Goal: Transaction & Acquisition: Purchase product/service

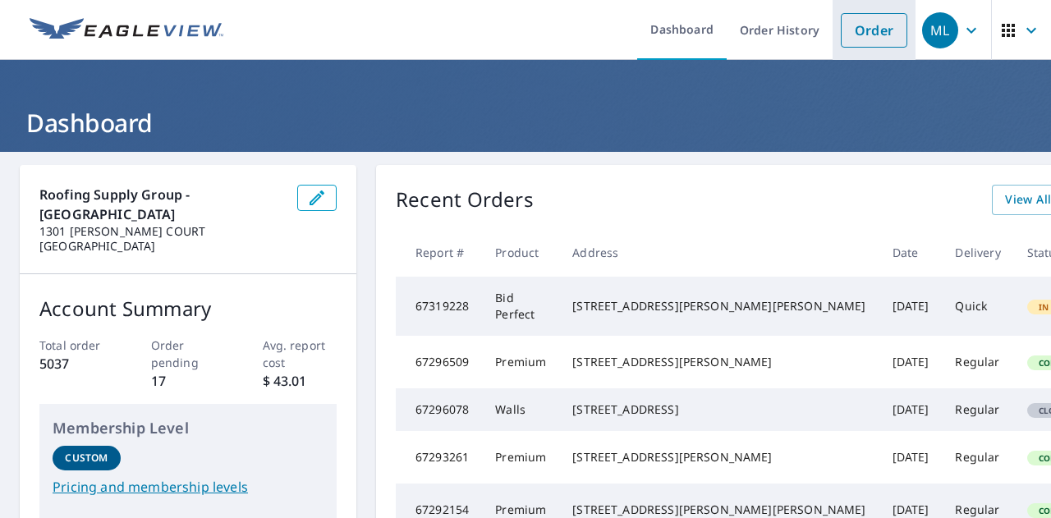
click at [858, 39] on link "Order" at bounding box center [874, 30] width 66 height 34
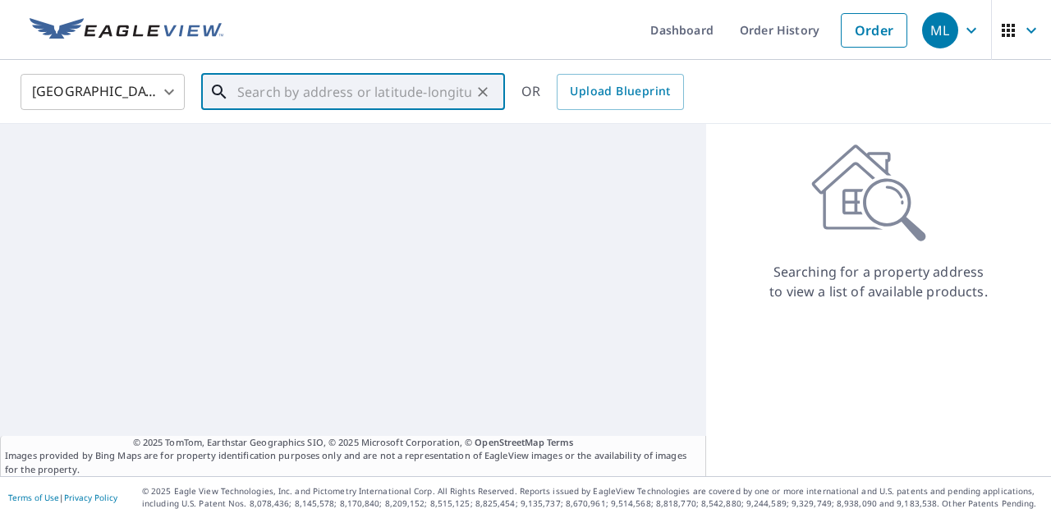
click at [371, 85] on input "text" at bounding box center [354, 92] width 234 height 46
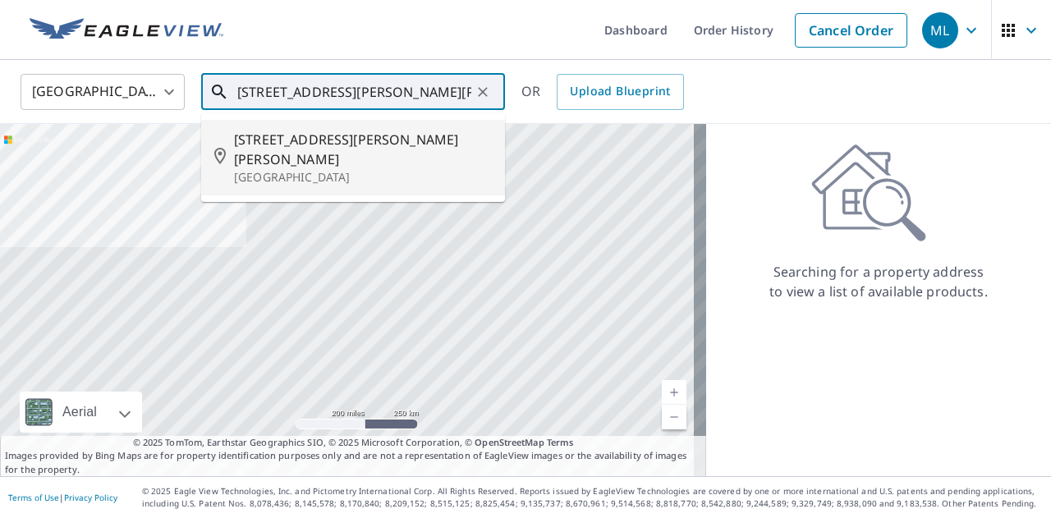
click at [342, 169] on p "[GEOGRAPHIC_DATA]" at bounding box center [363, 177] width 258 height 16
type input "[STREET_ADDRESS][PERSON_NAME][PERSON_NAME]"
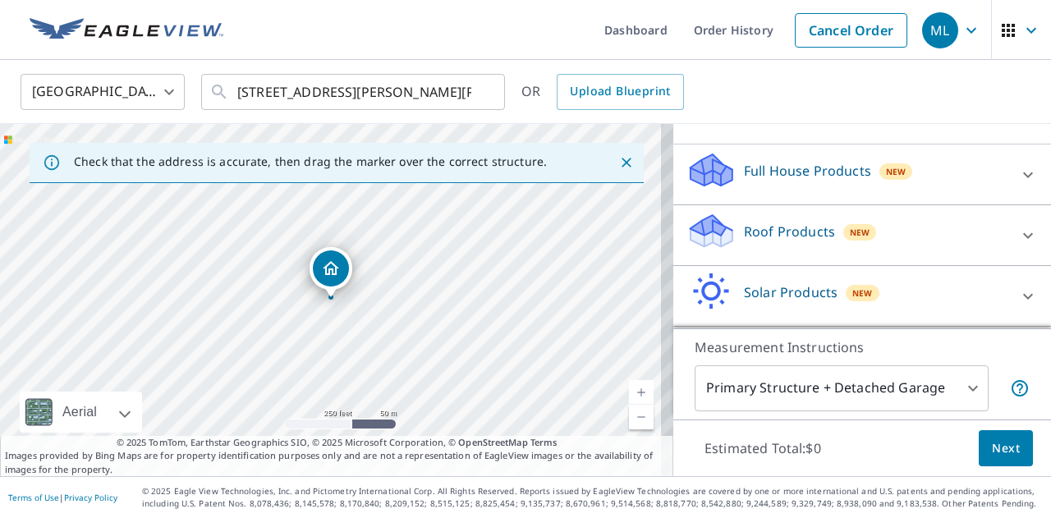
scroll to position [170, 0]
click at [774, 228] on p "Roof Products" at bounding box center [789, 231] width 91 height 20
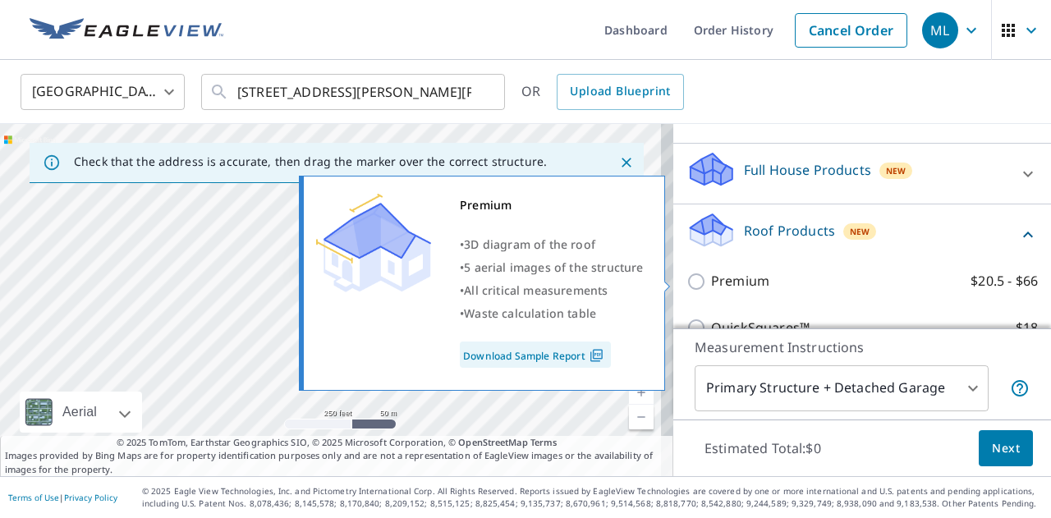
click at [730, 271] on p "Premium" at bounding box center [740, 281] width 58 height 21
click at [711, 272] on input "Premium $20.5 - $66" at bounding box center [698, 282] width 25 height 20
checkbox input "true"
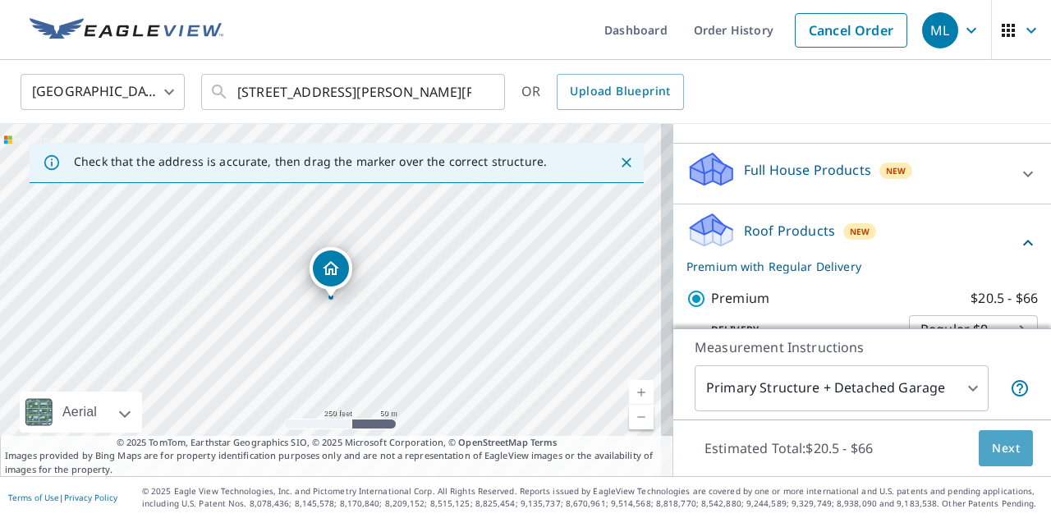
click at [992, 446] on span "Next" at bounding box center [1006, 448] width 28 height 21
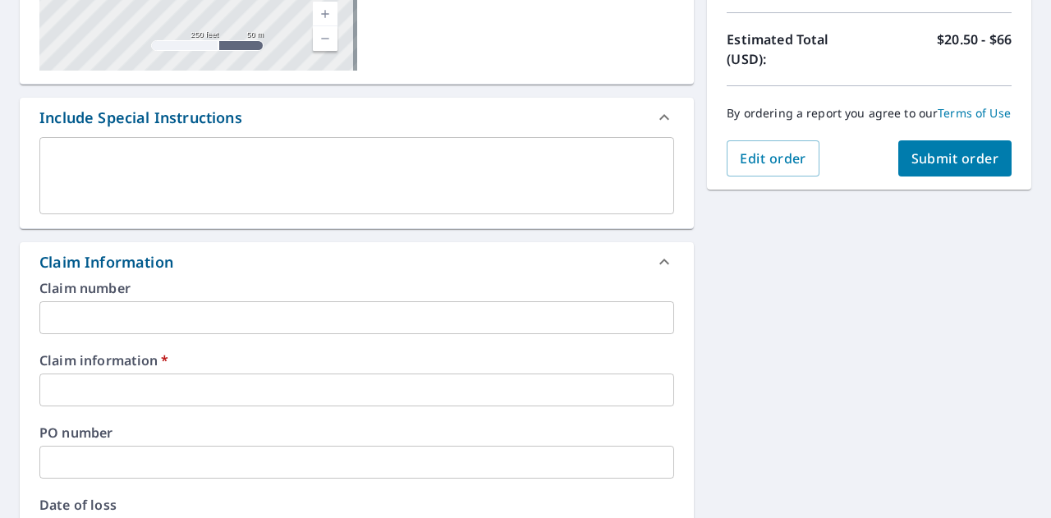
scroll to position [361, 0]
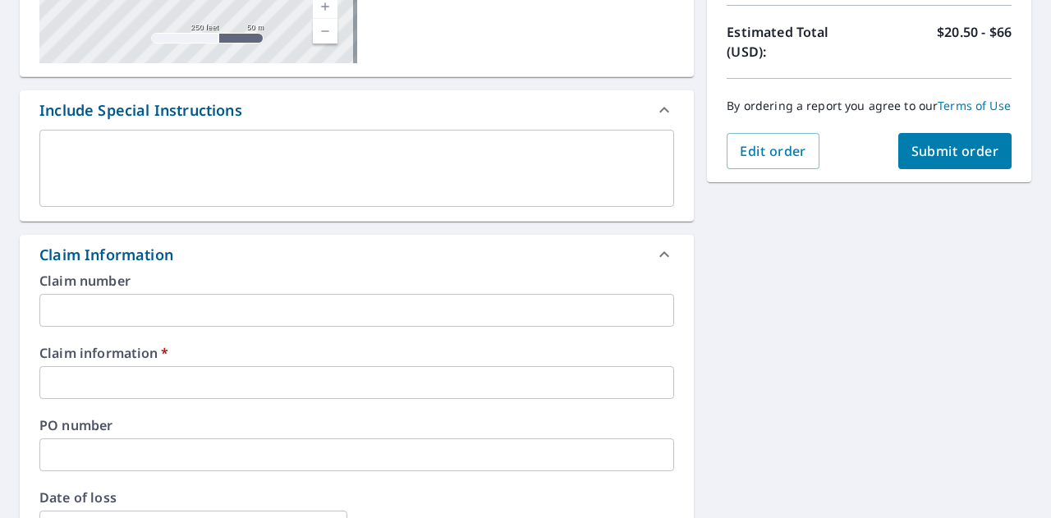
click at [309, 369] on input "text" at bounding box center [356, 382] width 635 height 33
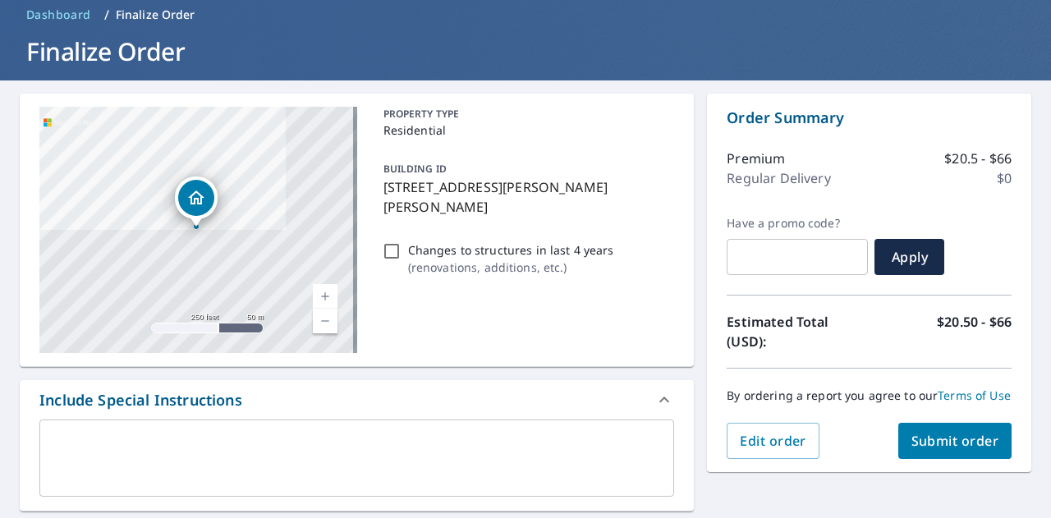
scroll to position [65, 0]
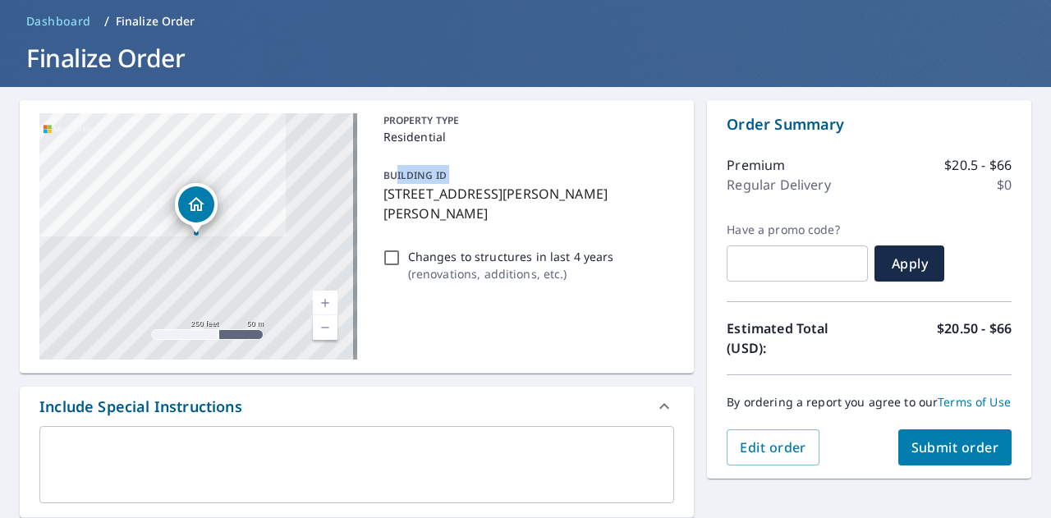
drag, startPoint x: 377, startPoint y: 194, endPoint x: 394, endPoint y: 167, distance: 31.4
click at [394, 167] on div "BUILDING ID [STREET_ADDRESS][PERSON_NAME][PERSON_NAME]" at bounding box center [526, 193] width 298 height 71
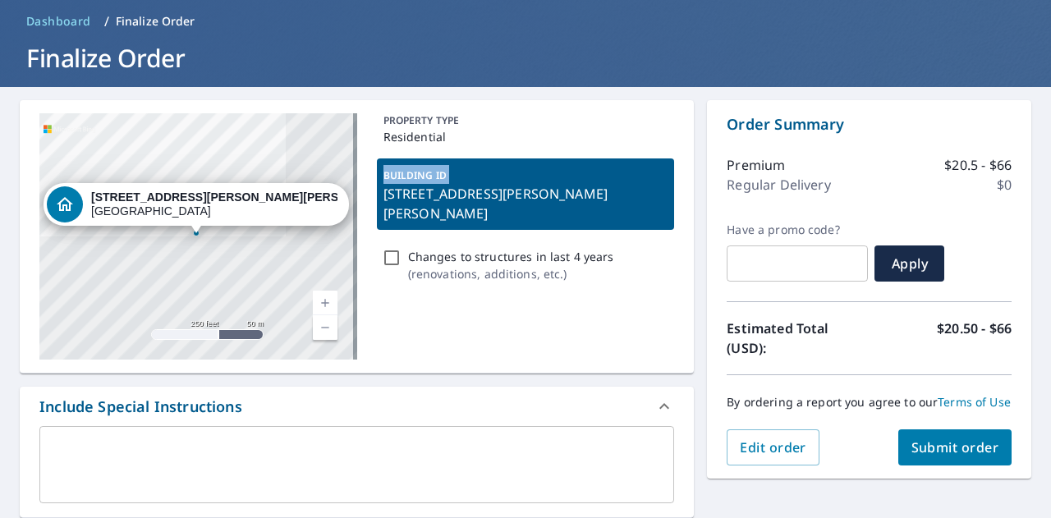
click at [379, 182] on div "BUILDING ID [STREET_ADDRESS][PERSON_NAME][PERSON_NAME]" at bounding box center [526, 193] width 298 height 71
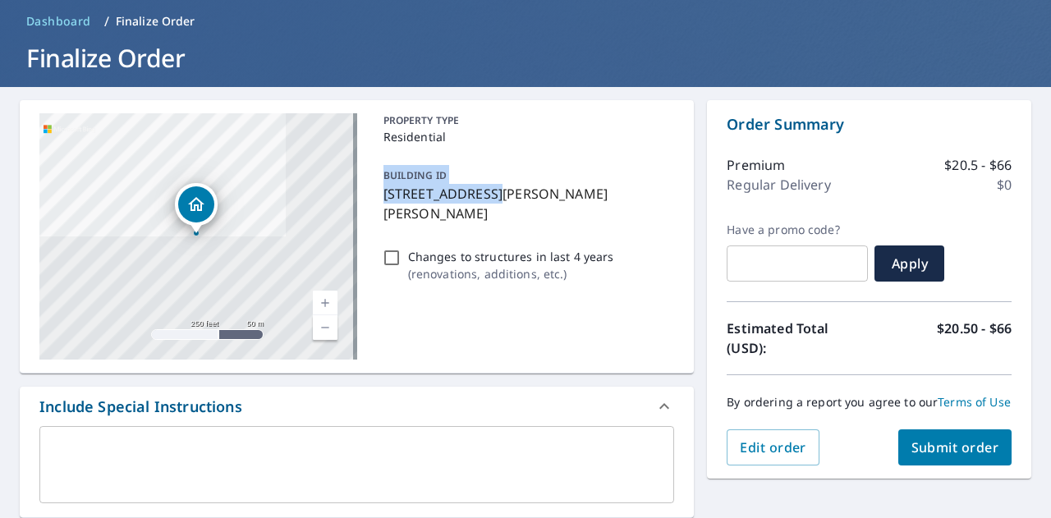
drag, startPoint x: 379, startPoint y: 182, endPoint x: 499, endPoint y: 203, distance: 121.6
click at [499, 203] on div "BUILDING ID [STREET_ADDRESS][PERSON_NAME][PERSON_NAME]" at bounding box center [526, 193] width 298 height 71
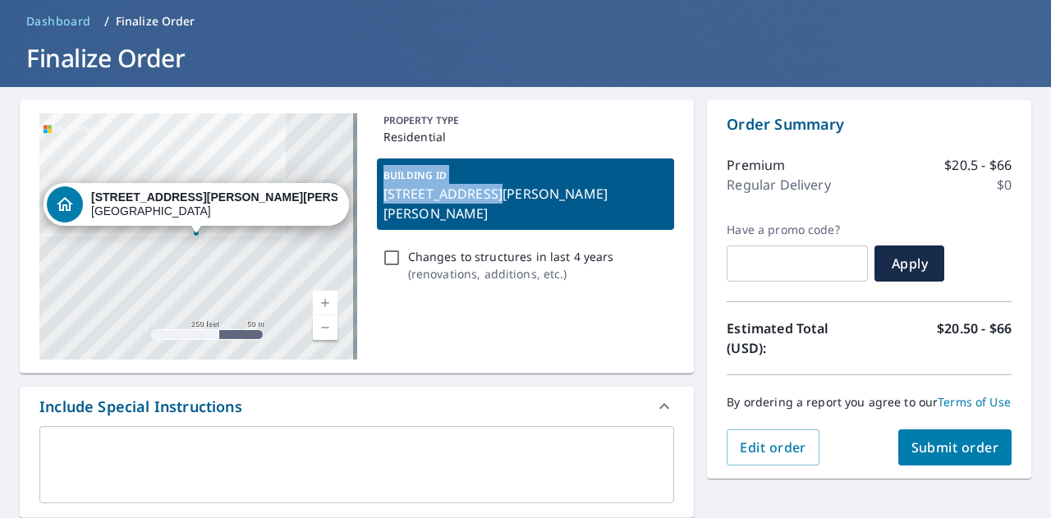
click at [499, 203] on p "[STREET_ADDRESS][PERSON_NAME][PERSON_NAME]" at bounding box center [525, 203] width 285 height 39
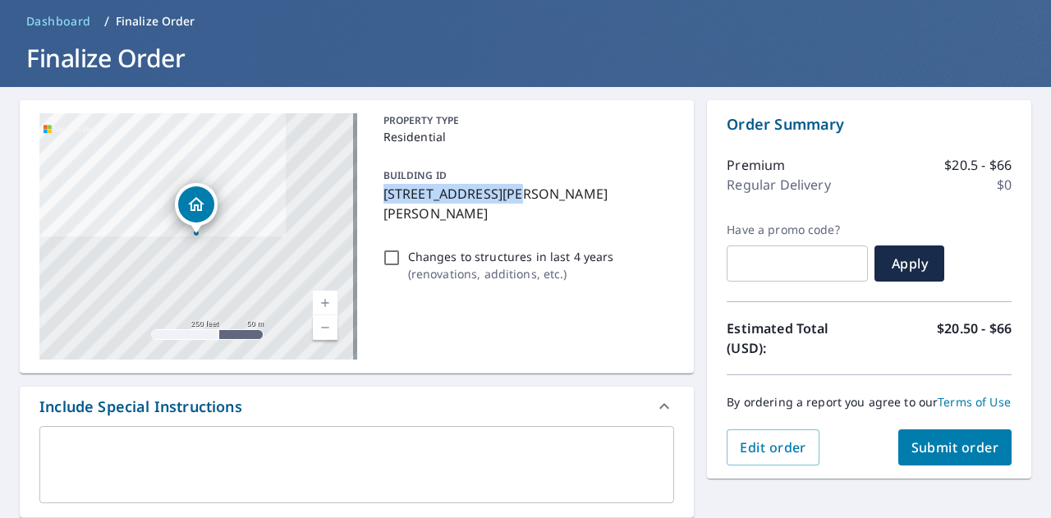
drag, startPoint x: 380, startPoint y: 195, endPoint x: 518, endPoint y: 195, distance: 137.9
click at [518, 195] on p "[STREET_ADDRESS][PERSON_NAME][PERSON_NAME]" at bounding box center [525, 203] width 285 height 39
checkbox input "true"
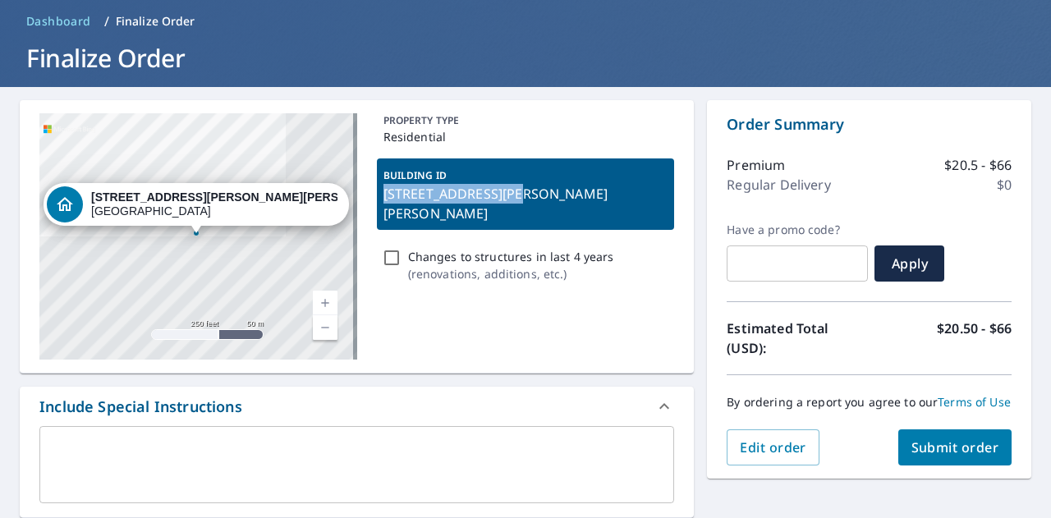
copy p "[STREET_ADDRESS][PERSON_NAME][PERSON_NAME]"
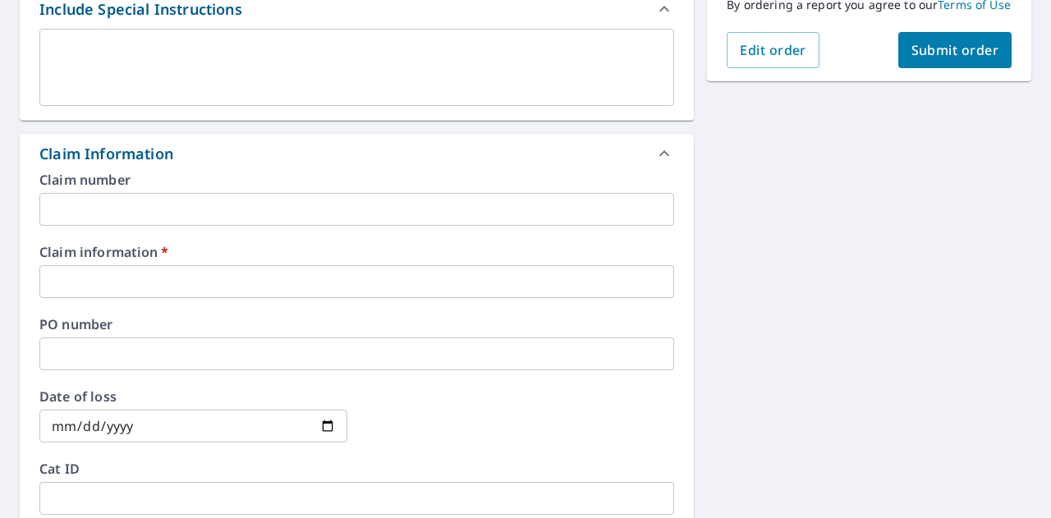
scroll to position [463, 0]
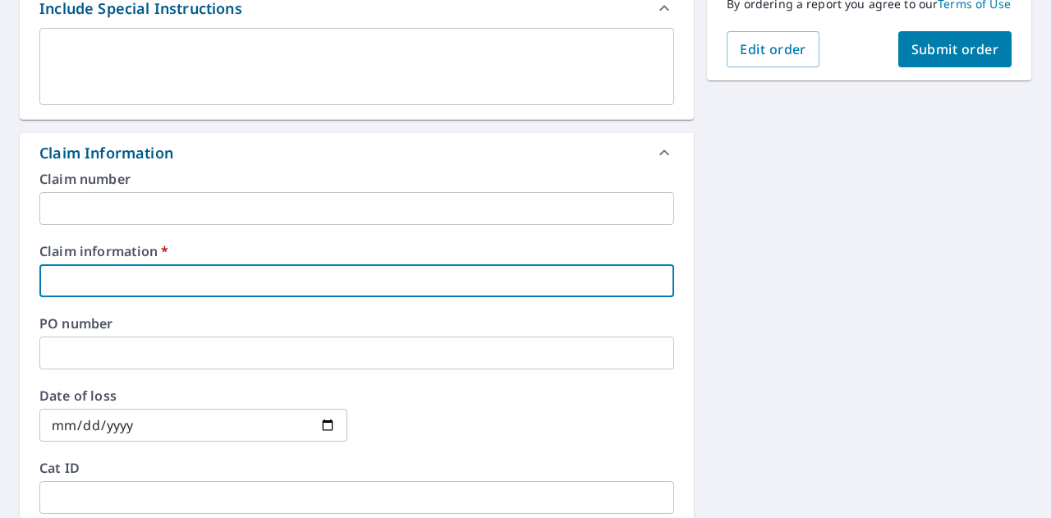
paste input "[STREET_ADDRESS][PERSON_NAME][PERSON_NAME]"
type input "[STREET_ADDRESS][PERSON_NAME][PERSON_NAME]"
checkbox input "true"
click at [325, 285] on input "[STREET_ADDRESS][PERSON_NAME][PERSON_NAME]" at bounding box center [356, 280] width 635 height 33
type input "[STREET_ADDRESS][PERSON_NAME][PERSON_NAME]"
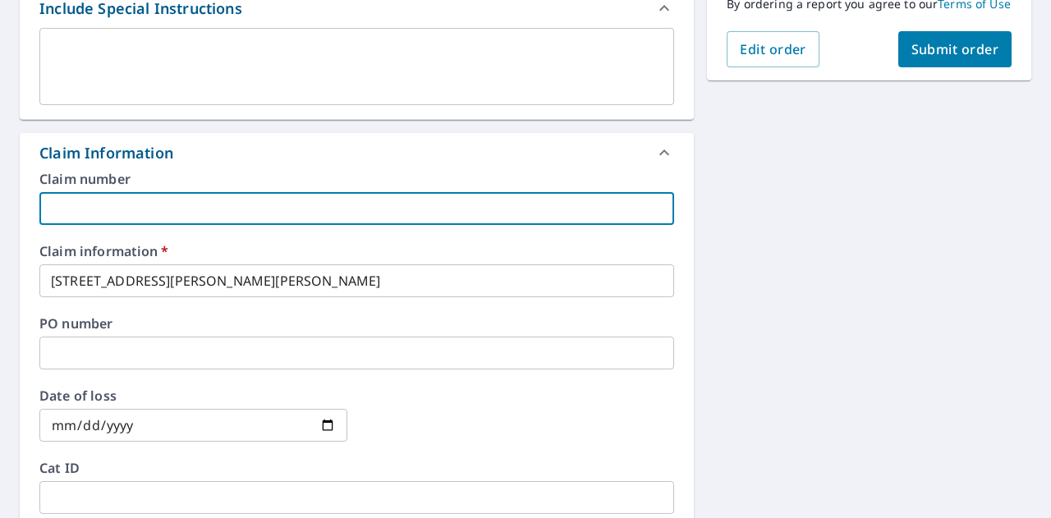
click at [228, 209] on input "text" at bounding box center [356, 208] width 635 height 33
type input "C"
checkbox input "true"
type input "C"
checkbox input "true"
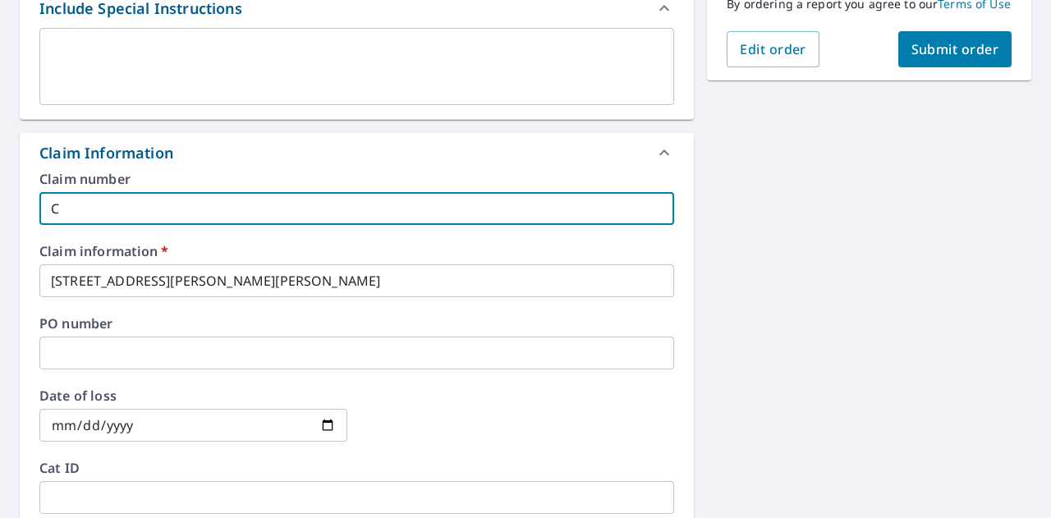
type input "C R"
checkbox input "true"
type input "C Ro"
checkbox input "true"
type input "C Roo"
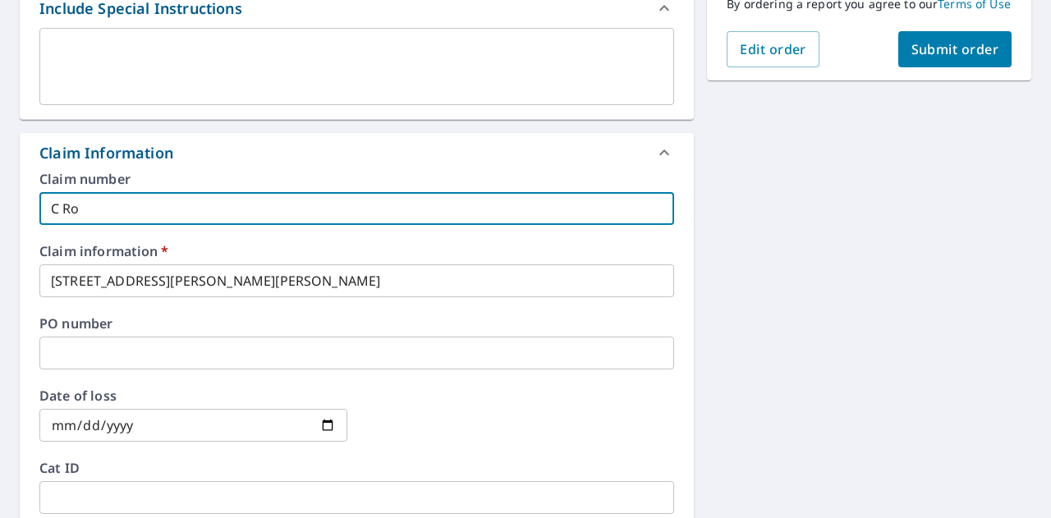
checkbox input "true"
type input "C Ro"
checkbox input "true"
type input "C [PERSON_NAME] Builders"
checkbox input "true"
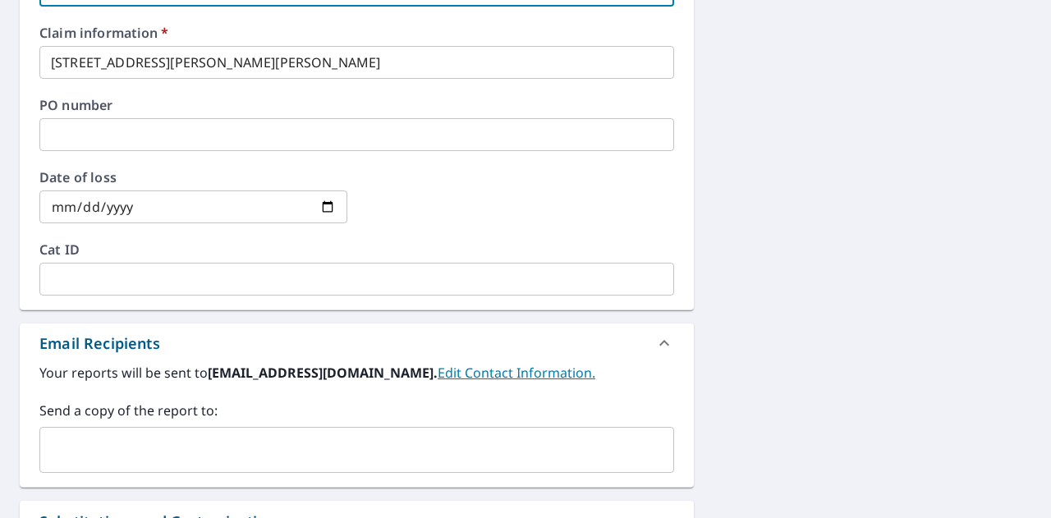
scroll to position [682, 0]
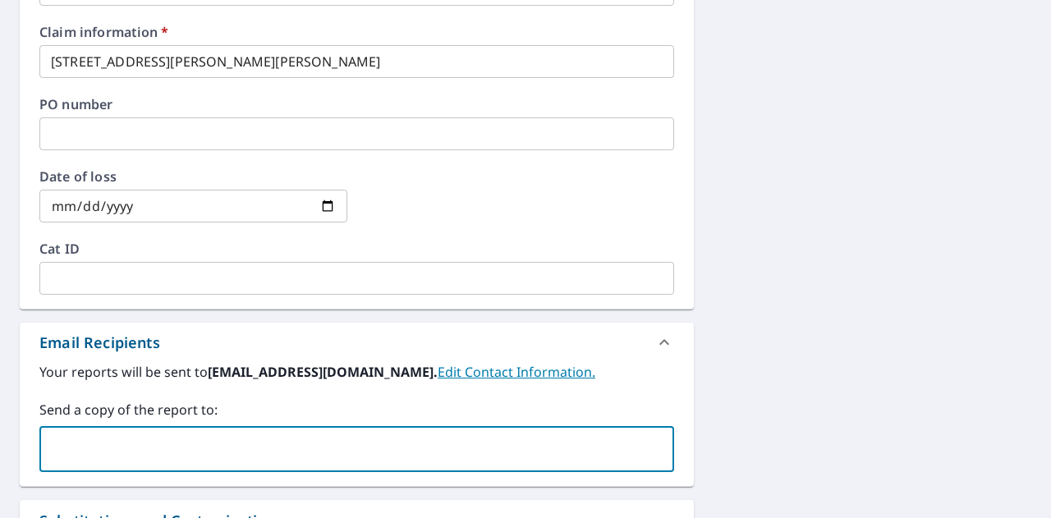
click at [217, 442] on input "text" at bounding box center [344, 448] width 595 height 31
type input "[EMAIL_ADDRESS][PERSON_NAME][DOMAIN_NAME]"
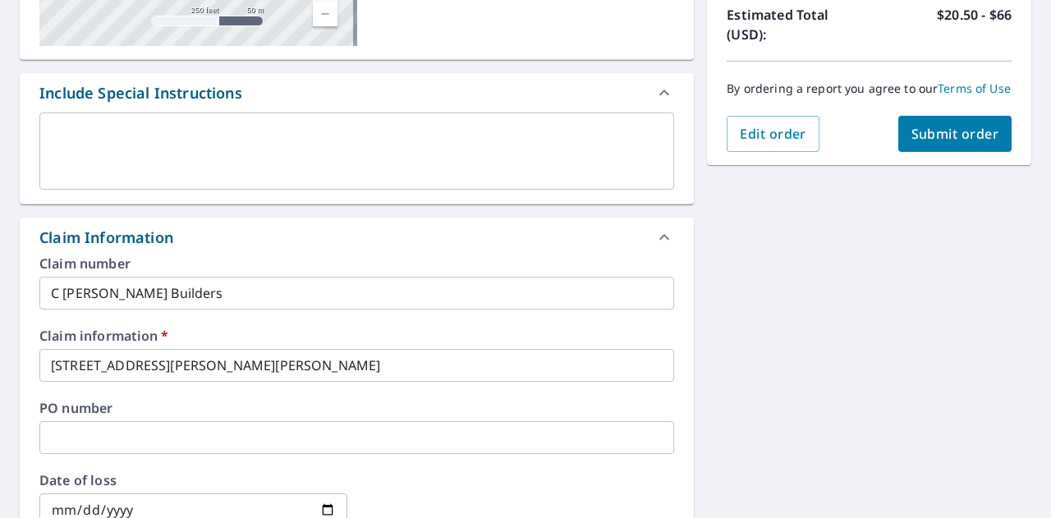
scroll to position [375, 0]
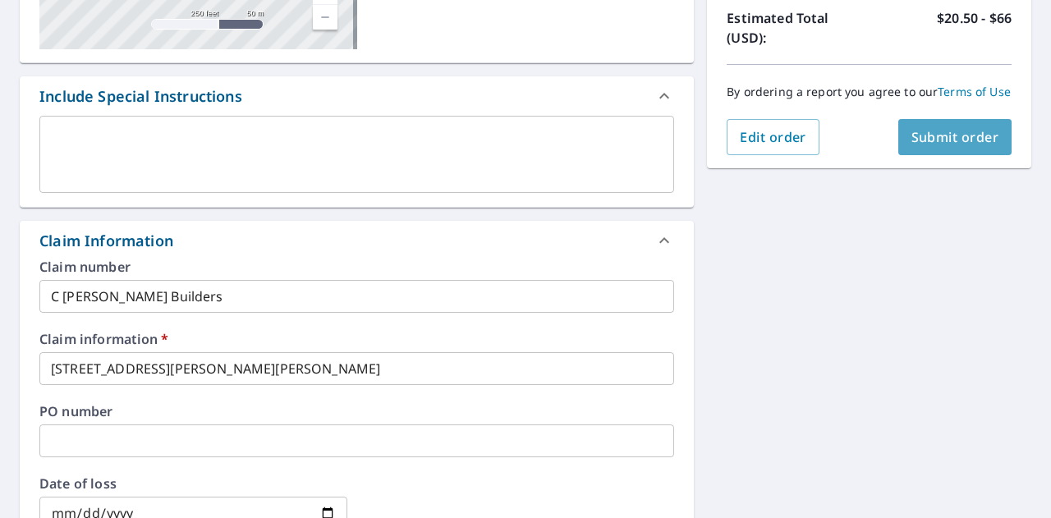
click at [930, 146] on span "Submit order" at bounding box center [955, 137] width 88 height 18
checkbox input "true"
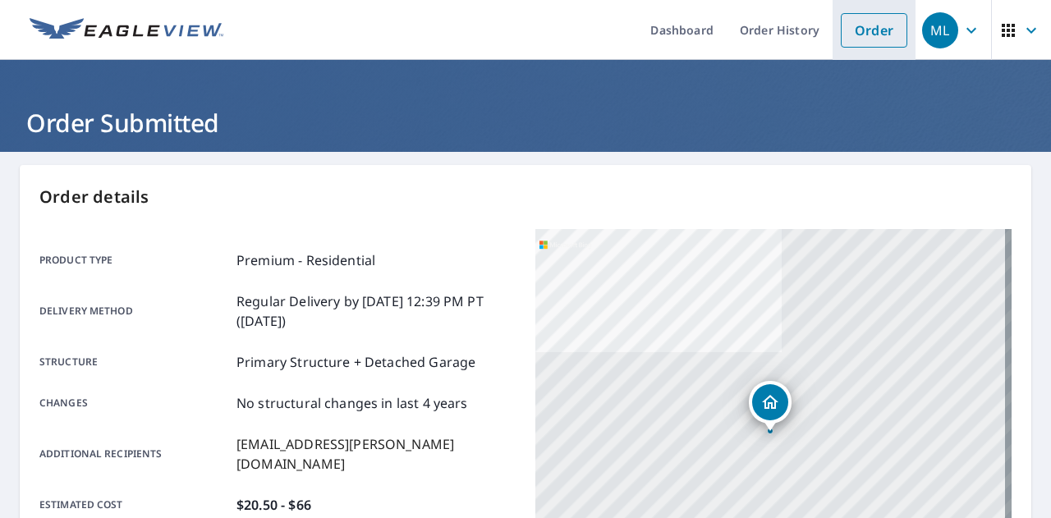
click at [848, 32] on link "Order" at bounding box center [874, 30] width 66 height 34
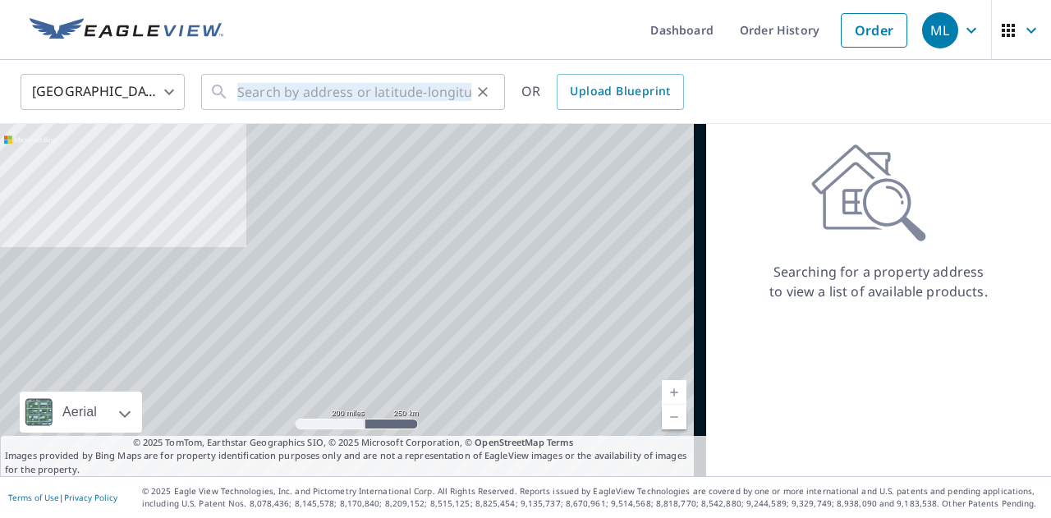
drag, startPoint x: 384, startPoint y: 115, endPoint x: 364, endPoint y: 84, distance: 36.9
click at [364, 84] on div "United States [GEOGRAPHIC_DATA] ​ ​ OR Upload Blueprint" at bounding box center [525, 92] width 1051 height 64
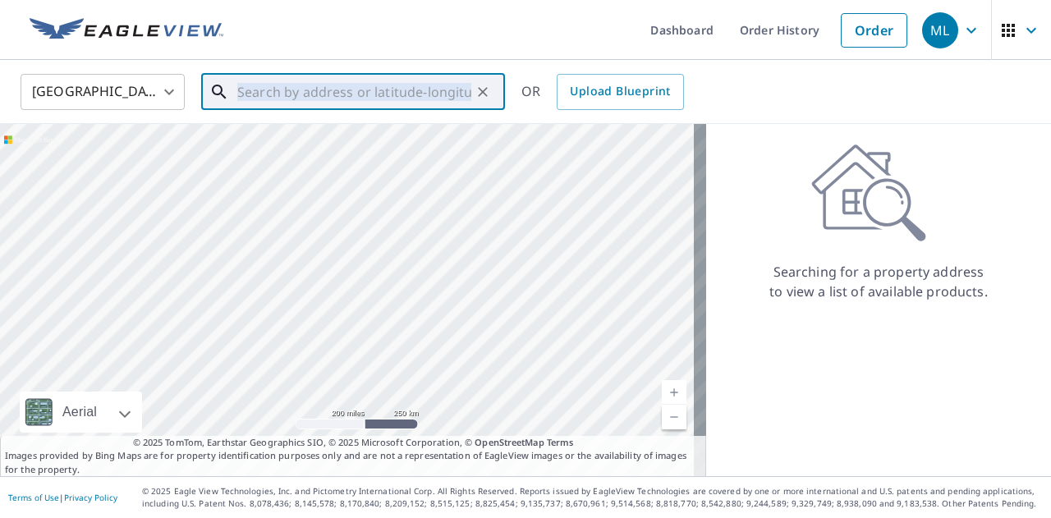
click at [364, 84] on input "text" at bounding box center [354, 92] width 234 height 46
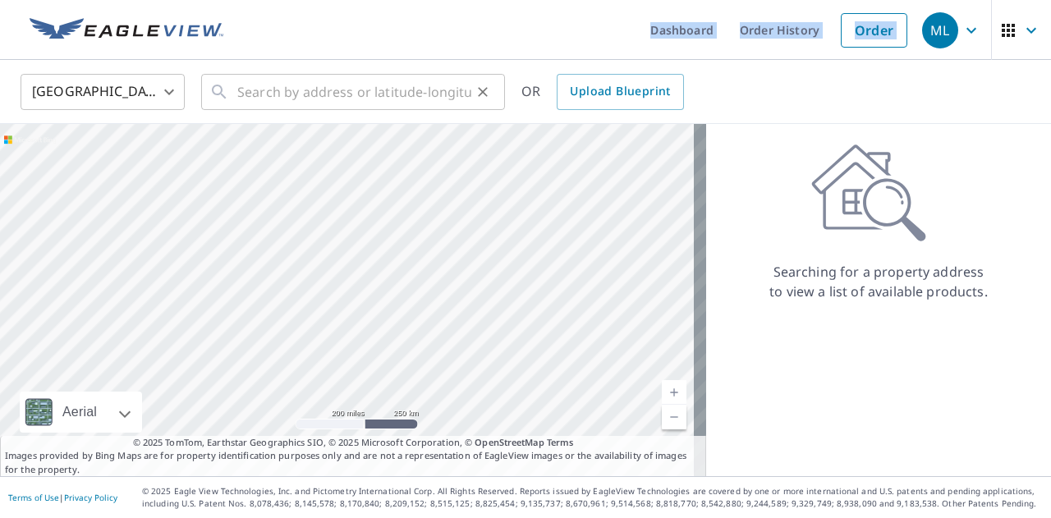
drag, startPoint x: 327, startPoint y: 57, endPoint x: 302, endPoint y: 86, distance: 38.5
click at [302, 86] on div "Dashboard Order History Order ML [GEOGRAPHIC_DATA] US ​ ​ OR Upload Blueprint A…" at bounding box center [525, 259] width 1051 height 518
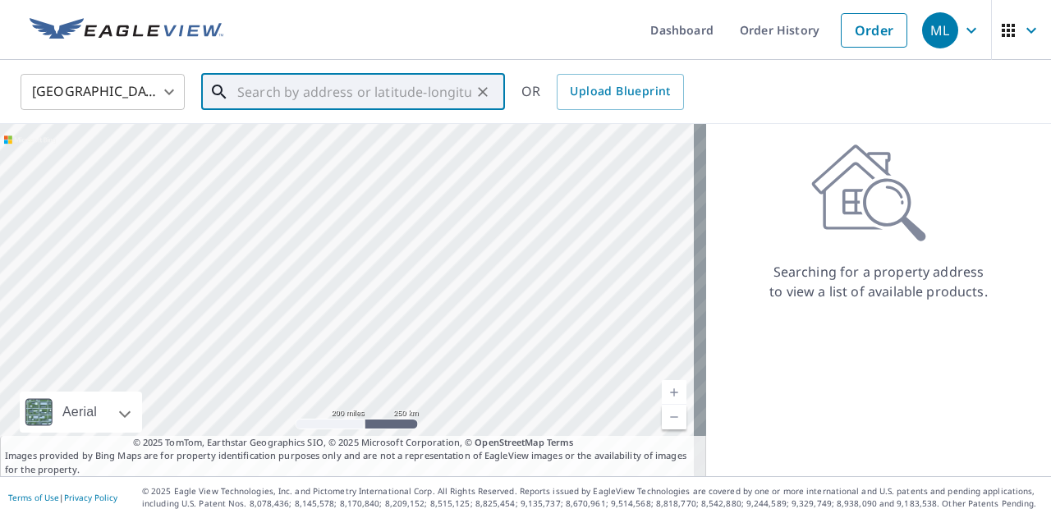
click at [302, 86] on input "text" at bounding box center [354, 92] width 234 height 46
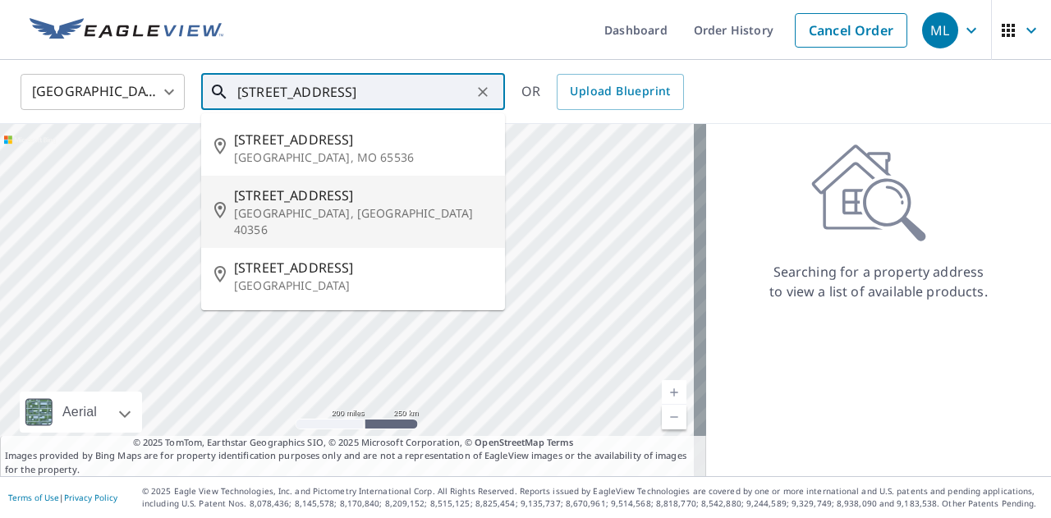
click at [304, 196] on span "[STREET_ADDRESS]" at bounding box center [363, 196] width 258 height 20
type input "[STREET_ADDRESS][PERSON_NAME]"
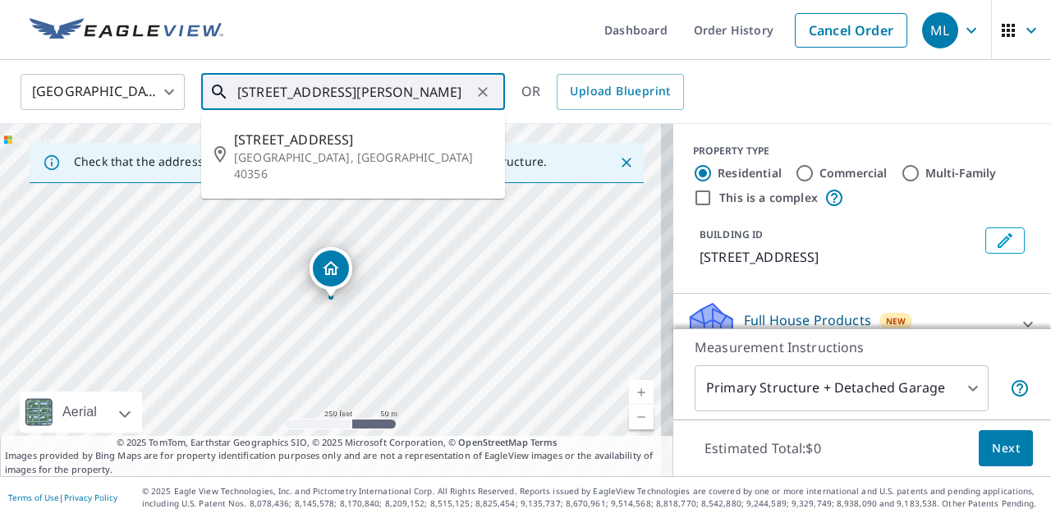
drag, startPoint x: 236, startPoint y: 96, endPoint x: 343, endPoint y: 83, distance: 107.5
click at [343, 83] on input "[STREET_ADDRESS][PERSON_NAME]" at bounding box center [354, 92] width 234 height 46
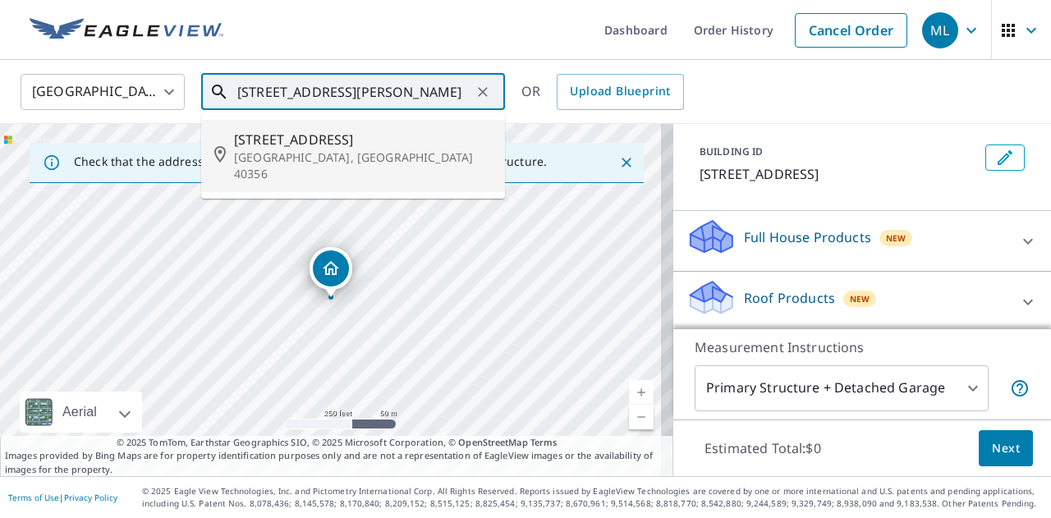
scroll to position [89, 0]
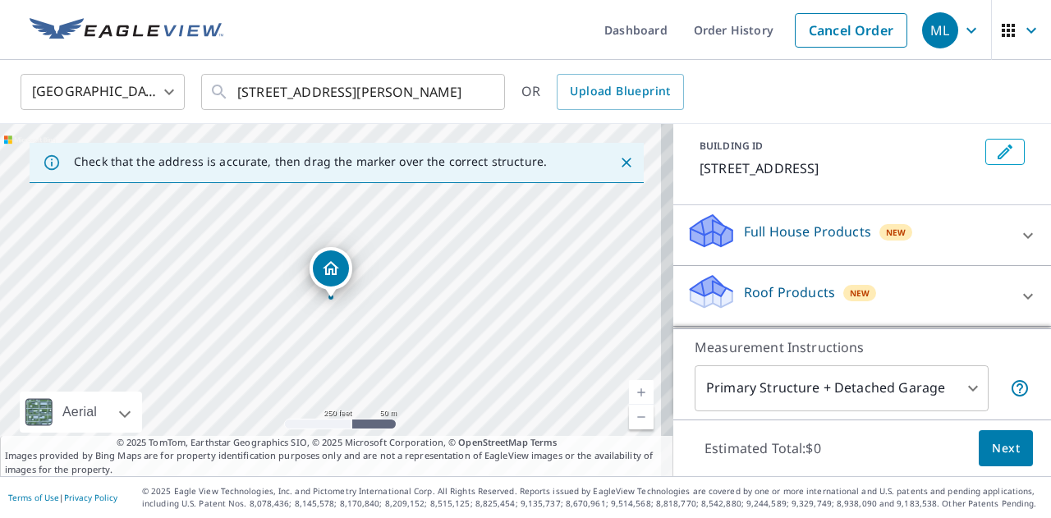
click at [744, 291] on p "Roof Products" at bounding box center [789, 292] width 91 height 20
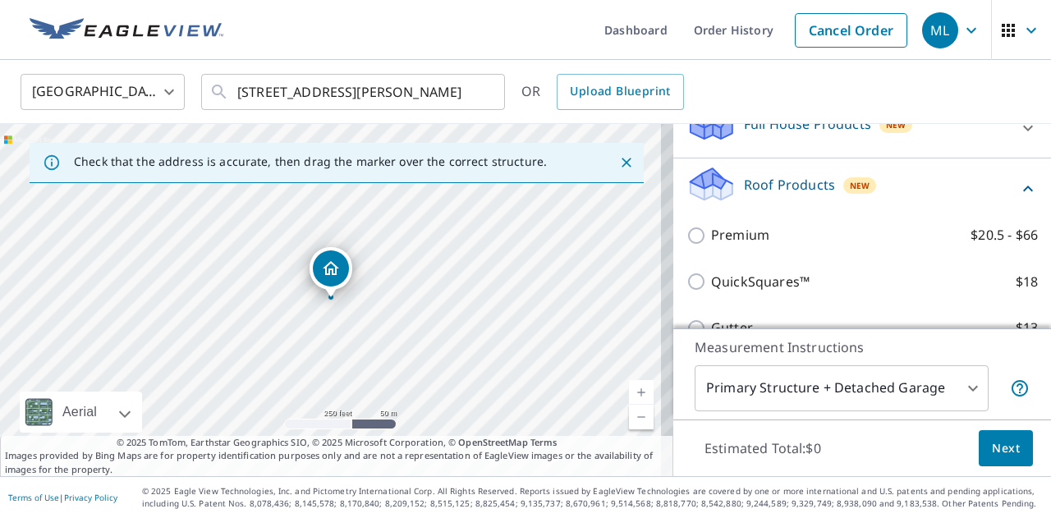
scroll to position [206, 0]
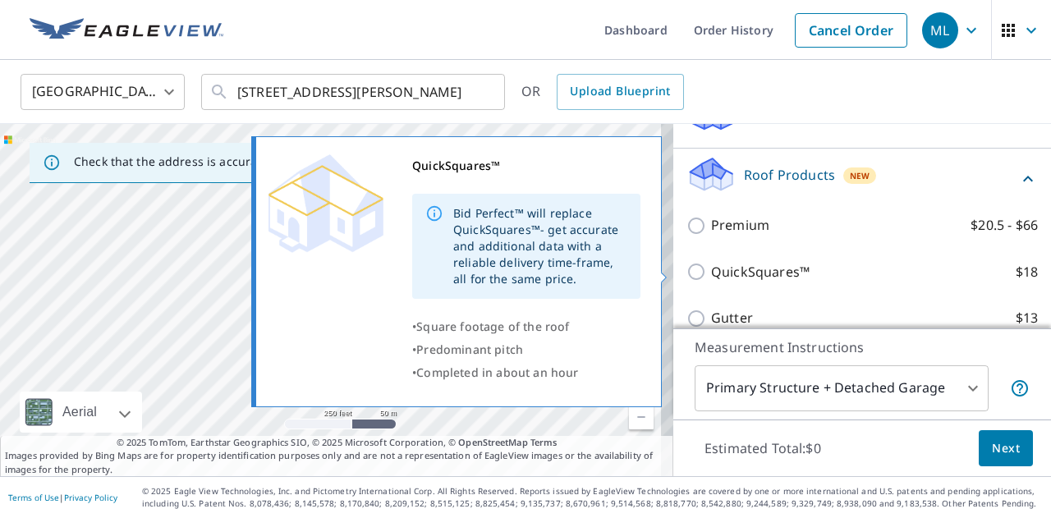
click at [744, 270] on p "QuickSquares™" at bounding box center [760, 272] width 99 height 21
click at [711, 270] on input "QuickSquares™ $18" at bounding box center [698, 272] width 25 height 20
checkbox input "true"
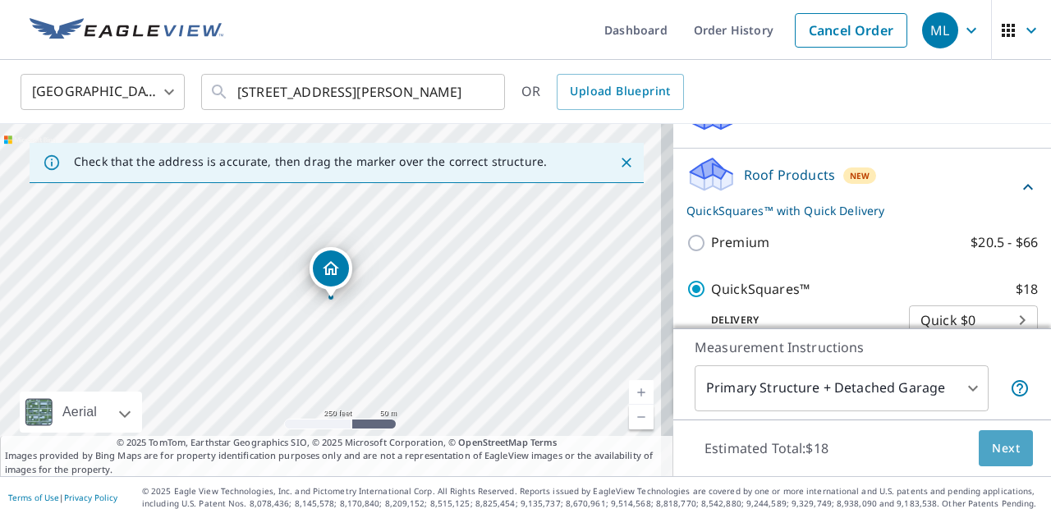
click at [980, 438] on button "Next" at bounding box center [1006, 448] width 54 height 37
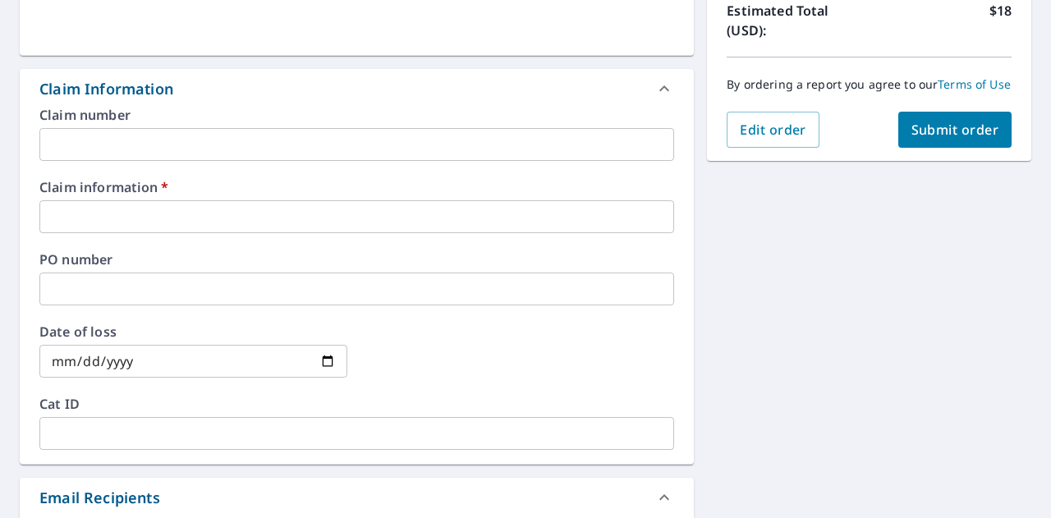
scroll to position [383, 0]
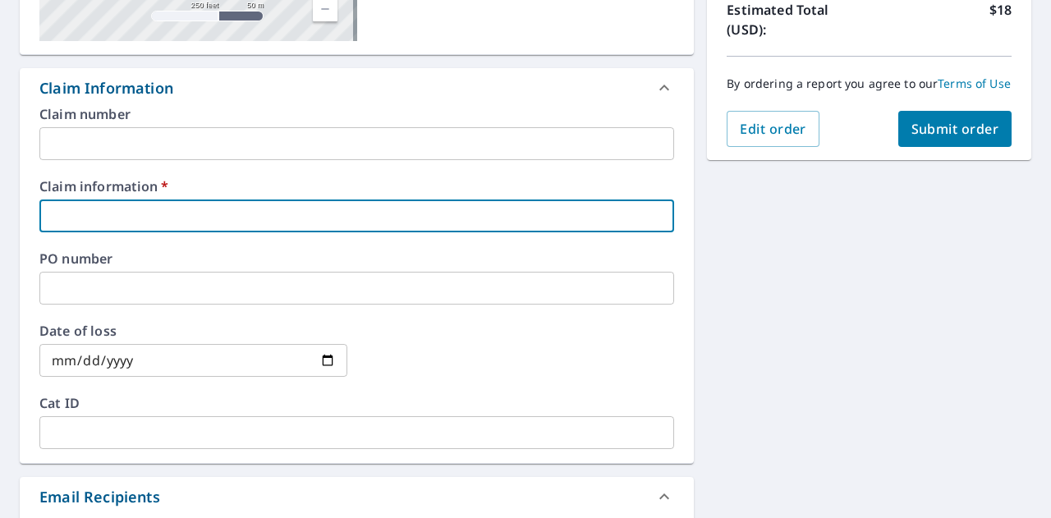
paste input "[STREET_ADDRESS]"
type input "[STREET_ADDRESS]"
checkbox input "true"
click at [341, 222] on input "[STREET_ADDRESS]" at bounding box center [356, 215] width 635 height 33
type input "[STREET_ADDRESS]"
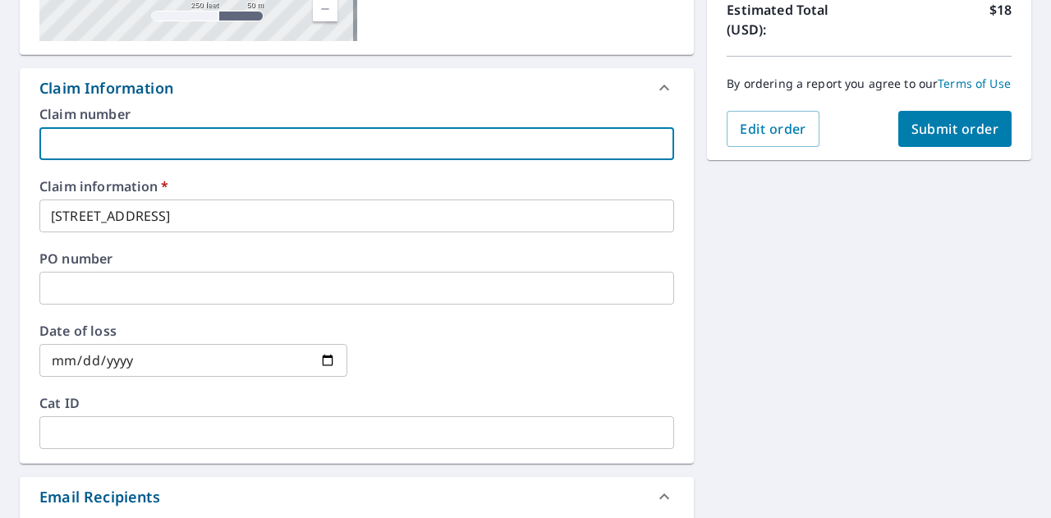
click at [251, 135] on input "text" at bounding box center [356, 143] width 635 height 33
type input "Bluegrass roofing"
checkbox input "true"
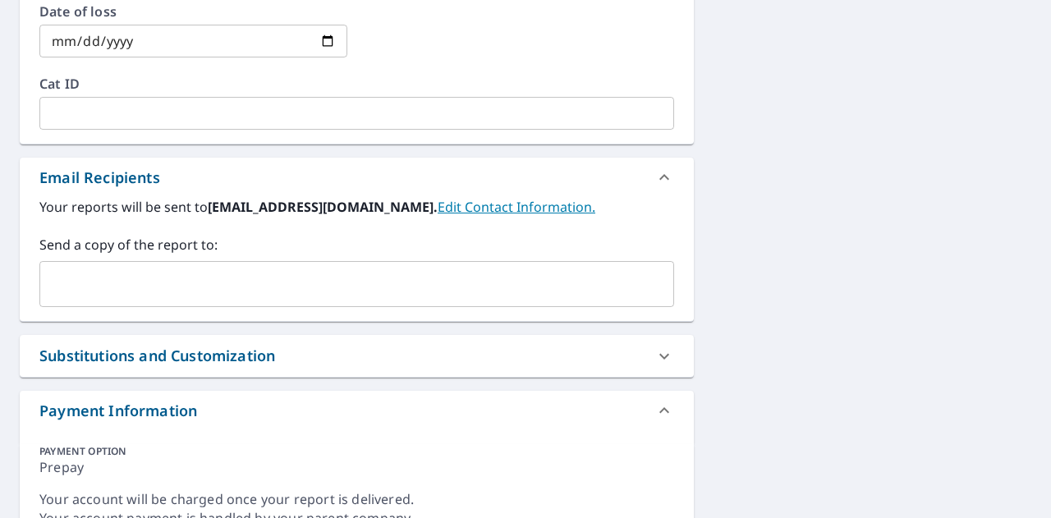
scroll to position [704, 0]
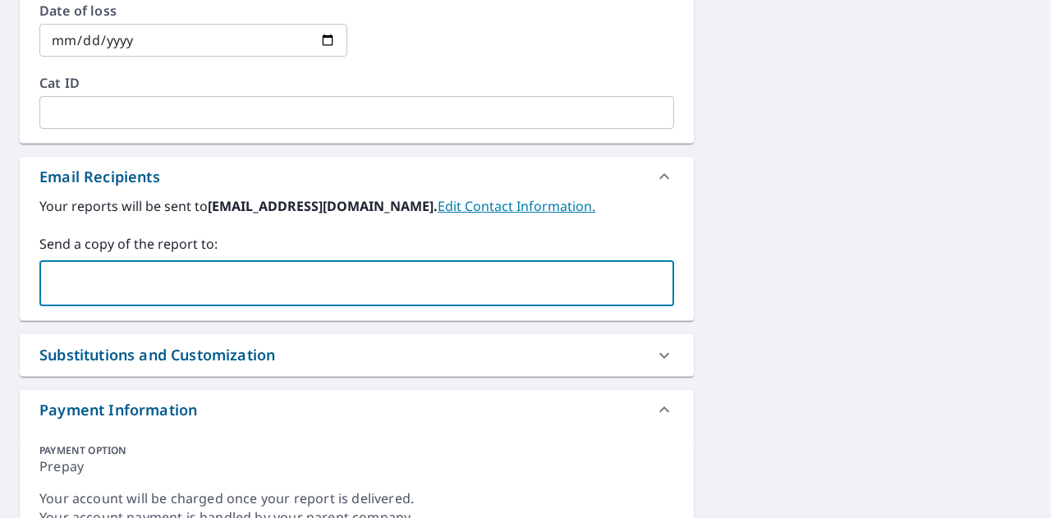
click at [209, 275] on input "text" at bounding box center [344, 283] width 595 height 31
type input "[EMAIL_ADDRESS][DOMAIN_NAME]"
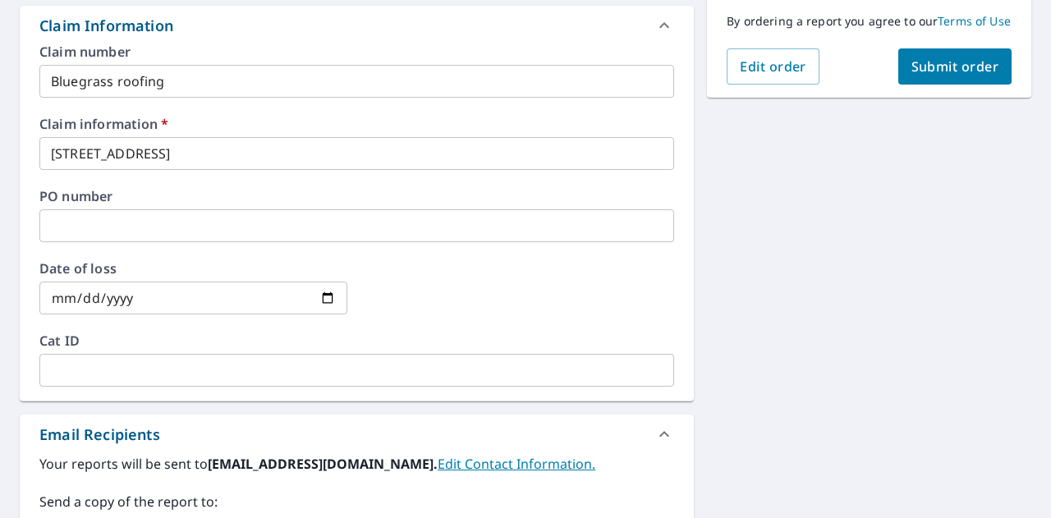
scroll to position [432, 0]
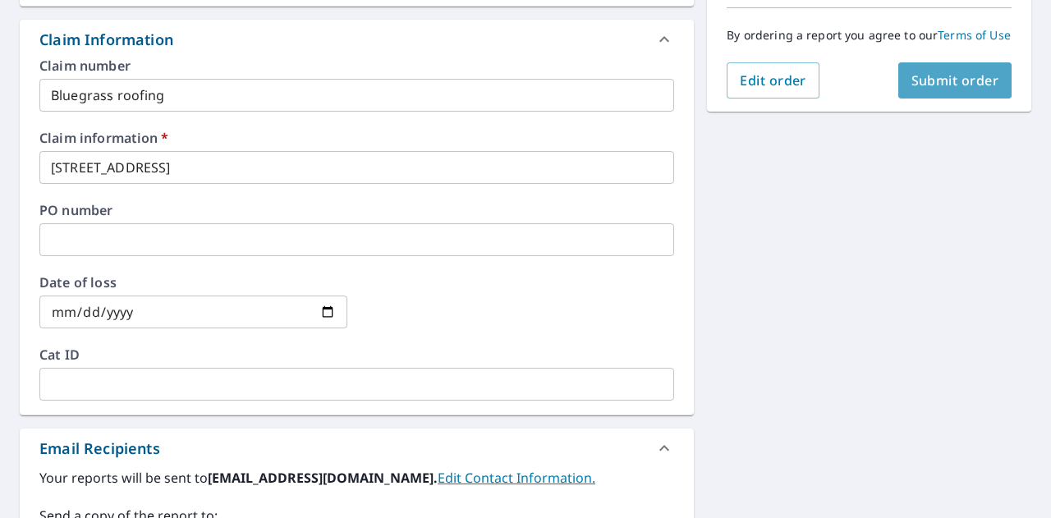
click at [930, 89] on span "Submit order" at bounding box center [955, 80] width 88 height 18
checkbox input "true"
